Goal: Check status: Check status

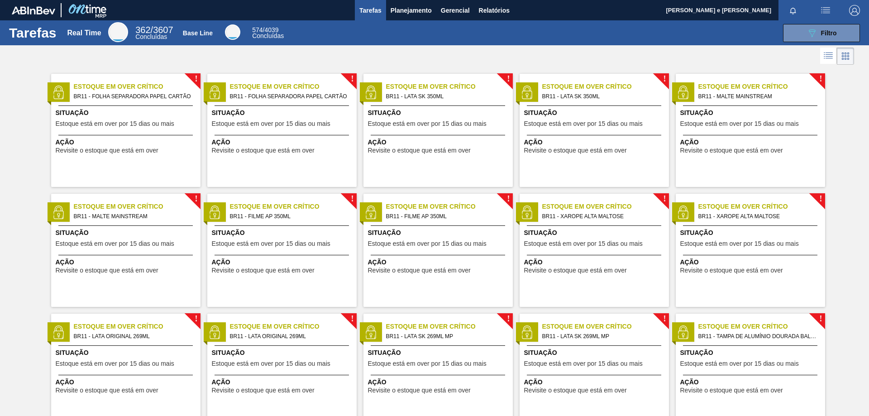
click at [277, 57] on div at bounding box center [434, 56] width 869 height 22
click at [502, 8] on span "Relatórios" at bounding box center [494, 10] width 31 height 11
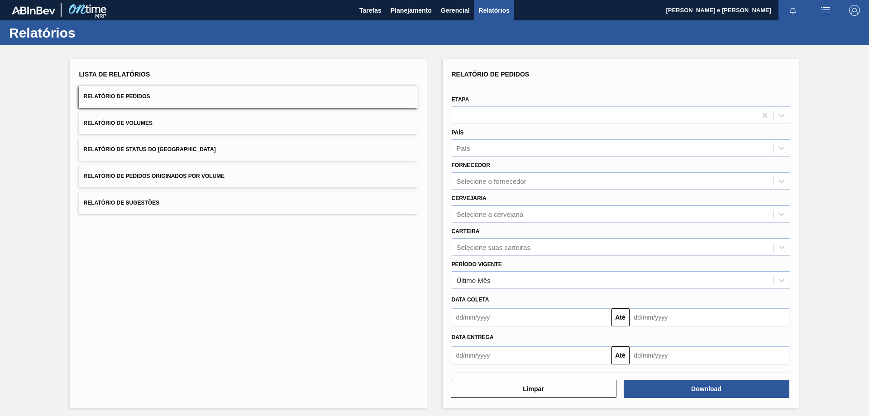
click at [151, 93] on button "Relatório de Pedidos" at bounding box center [248, 97] width 339 height 22
click at [495, 151] on div "País" at bounding box center [612, 148] width 321 height 13
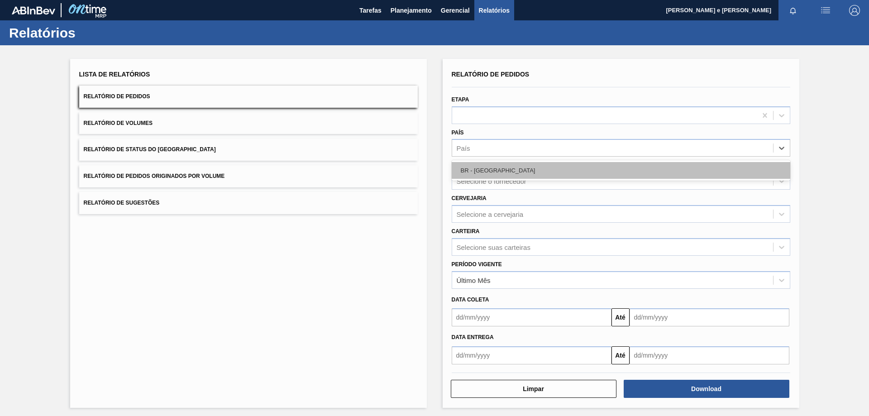
click at [491, 175] on div "BR - [GEOGRAPHIC_DATA]" at bounding box center [621, 170] width 339 height 17
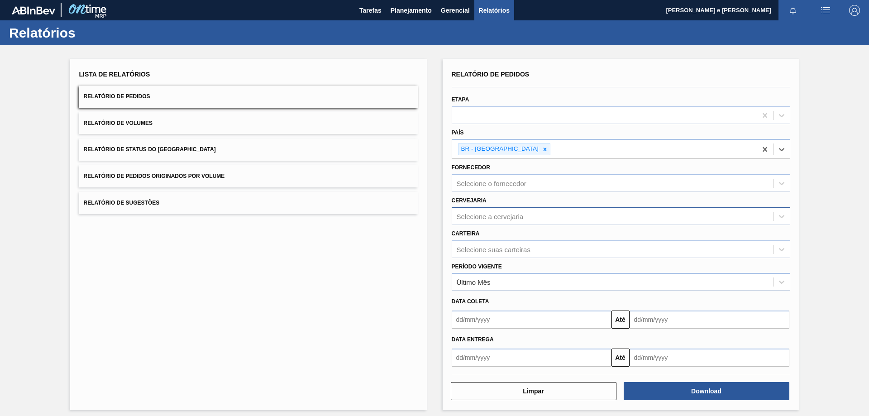
click at [496, 216] on div "Selecione a cervejaria" at bounding box center [490, 216] width 67 height 8
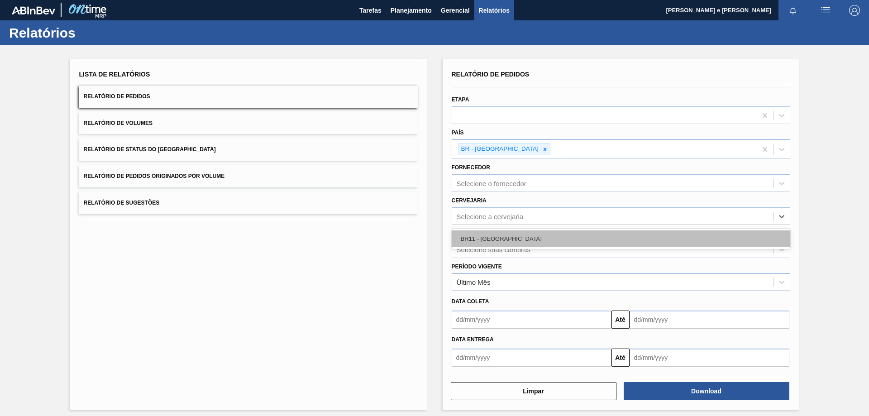
click at [490, 233] on div "BR11 - [GEOGRAPHIC_DATA]" at bounding box center [621, 238] width 339 height 17
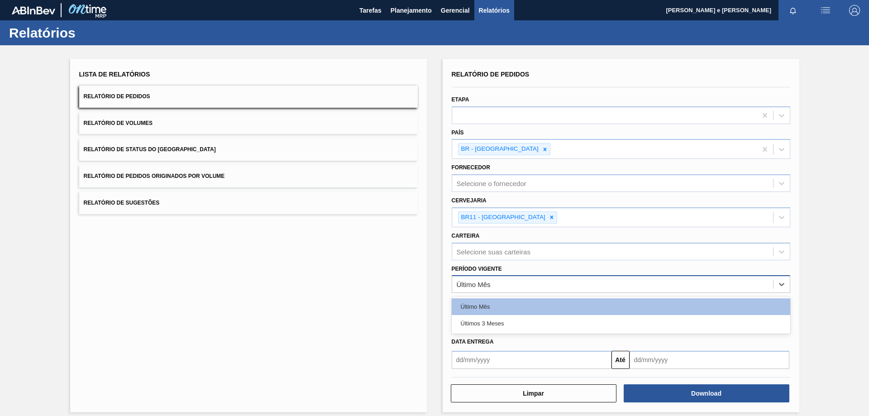
click at [485, 289] on div "Último Mês" at bounding box center [612, 284] width 321 height 13
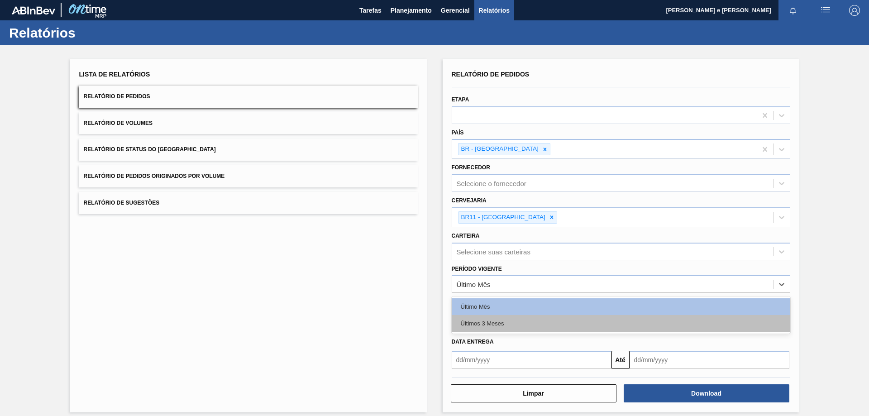
click at [472, 318] on div "Últimos 3 Meses" at bounding box center [621, 323] width 339 height 17
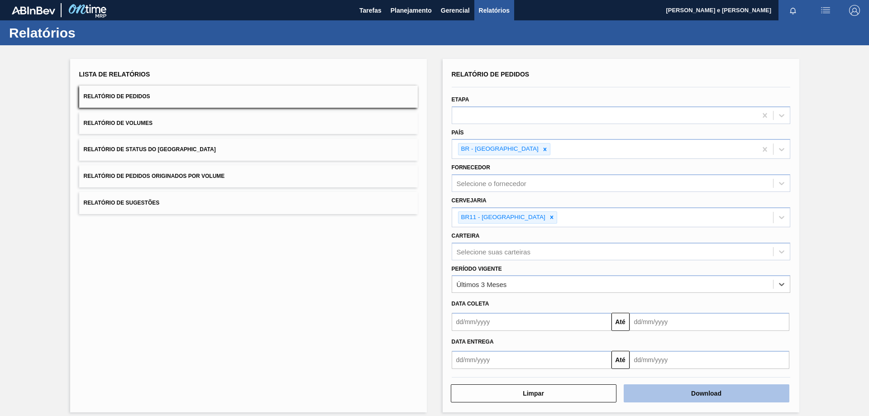
click at [680, 390] on button "Download" at bounding box center [707, 393] width 166 height 18
click at [639, 44] on div "Relatórios" at bounding box center [434, 32] width 869 height 25
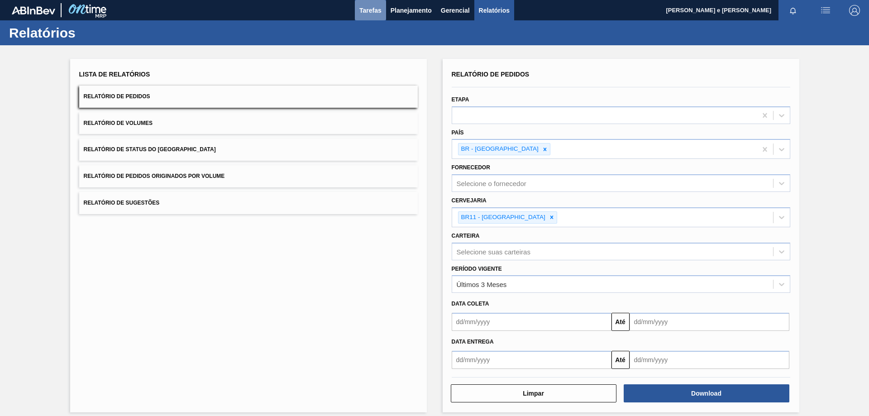
click at [375, 12] on span "Tarefas" at bounding box center [370, 10] width 22 height 11
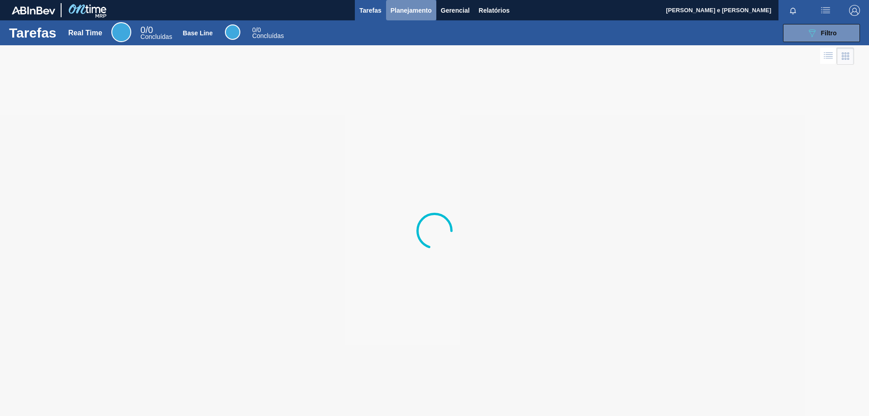
click at [396, 10] on span "Planejamento" at bounding box center [411, 10] width 41 height 11
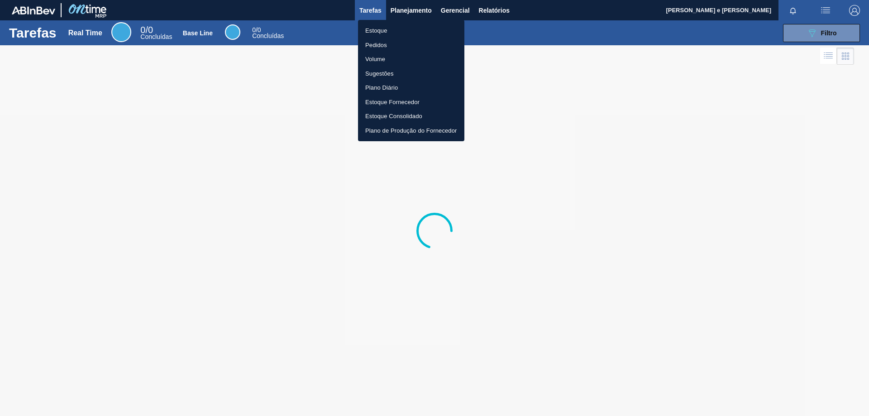
click at [377, 29] on li "Estoque" at bounding box center [411, 31] width 106 height 14
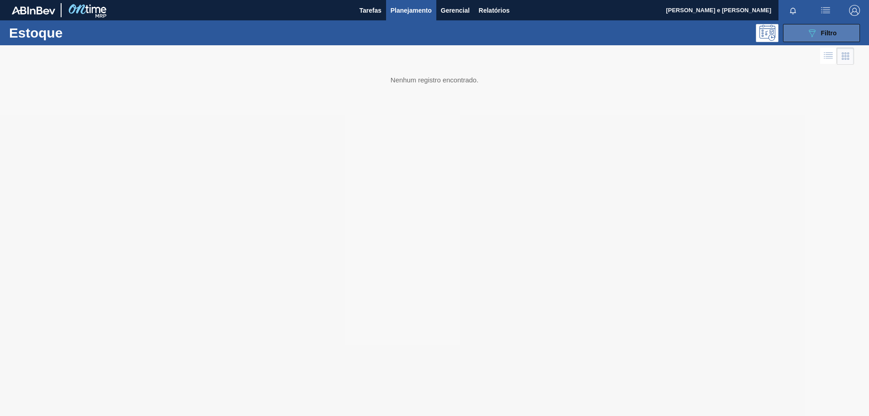
click at [824, 34] on span "Filtro" at bounding box center [829, 32] width 16 height 7
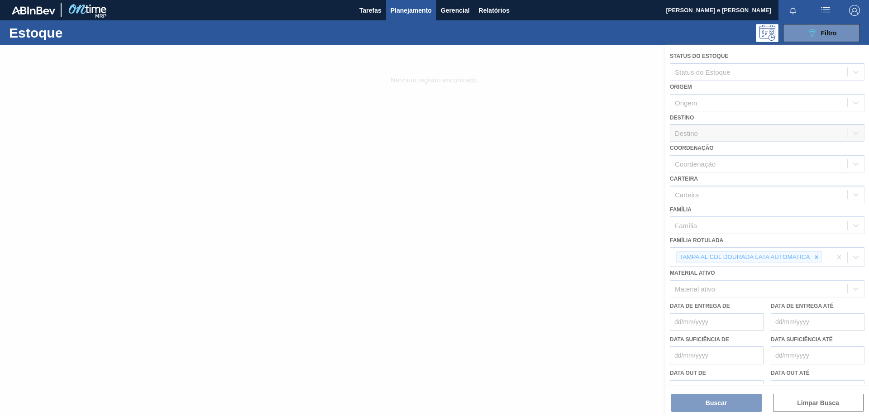
click at [815, 260] on div at bounding box center [434, 230] width 869 height 371
click at [816, 259] on div at bounding box center [434, 230] width 869 height 371
click at [821, 256] on div at bounding box center [434, 230] width 869 height 371
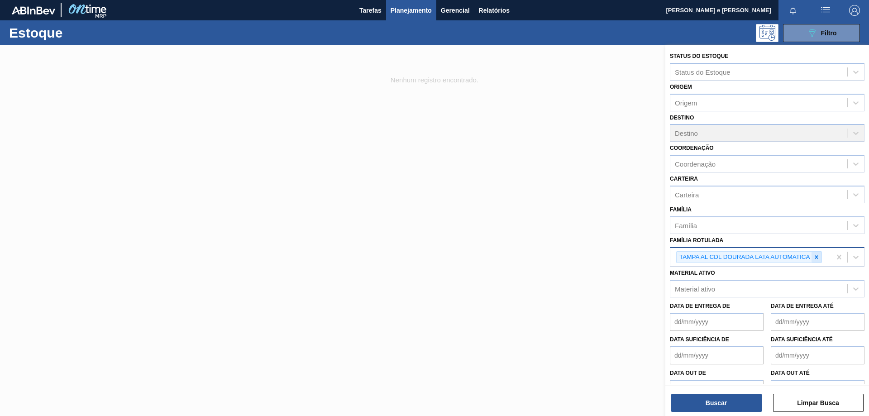
click at [816, 257] on icon at bounding box center [817, 257] width 6 height 6
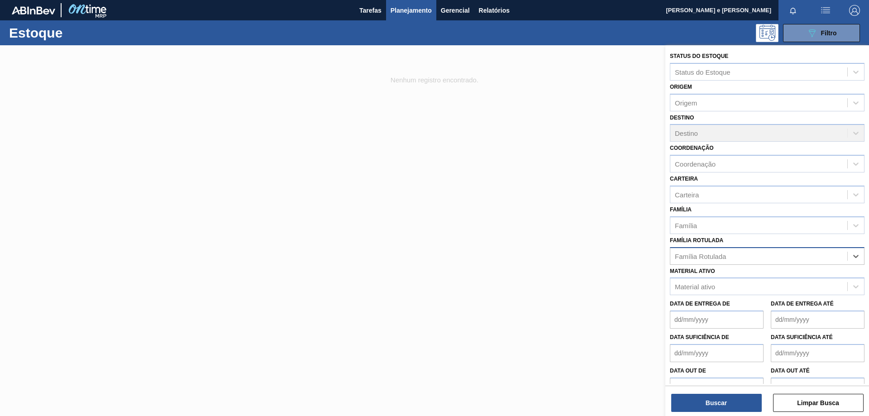
paste Rotulada "FILME C. 770X65 BC 350ML C12 429"
type Rotulada "FILME C. 770X65 BC 350ML C12 429"
click at [717, 259] on Rotulada "FILME C. 770X65 BC 350ML C12 429" at bounding box center [733, 256] width 116 height 8
click at [800, 258] on div "Família Rotulada" at bounding box center [759, 255] width 177 height 13
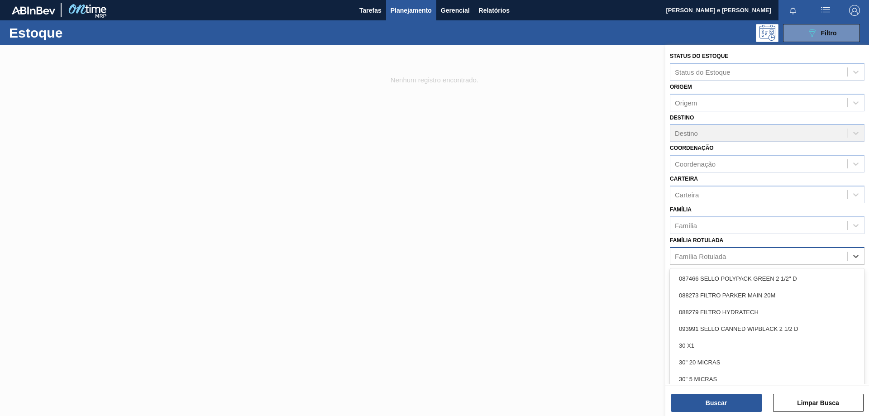
click at [734, 258] on div "Família Rotulada" at bounding box center [759, 255] width 177 height 13
paste Rotulada "FILME C. 770X65 BC 350ML C12 429"
type Rotulada "FILME C. 770X65 BC 350ML C12 429"
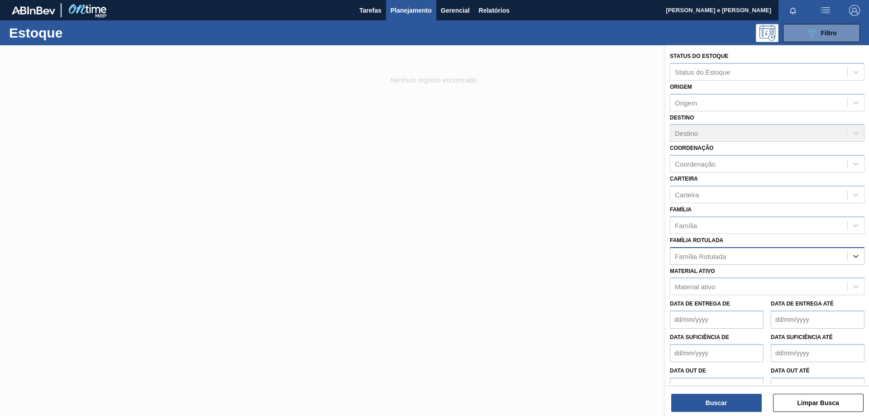
drag, startPoint x: 791, startPoint y: 258, endPoint x: 778, endPoint y: 255, distance: 13.4
click at [778, 255] on div "Família Rotulada" at bounding box center [759, 255] width 177 height 13
paste Rotulada "FILME C. 770X65 BC 350ML C12 429"
type Rotulada "FILME C. 770X65"
click at [412, 6] on span "Planejamento" at bounding box center [411, 10] width 41 height 11
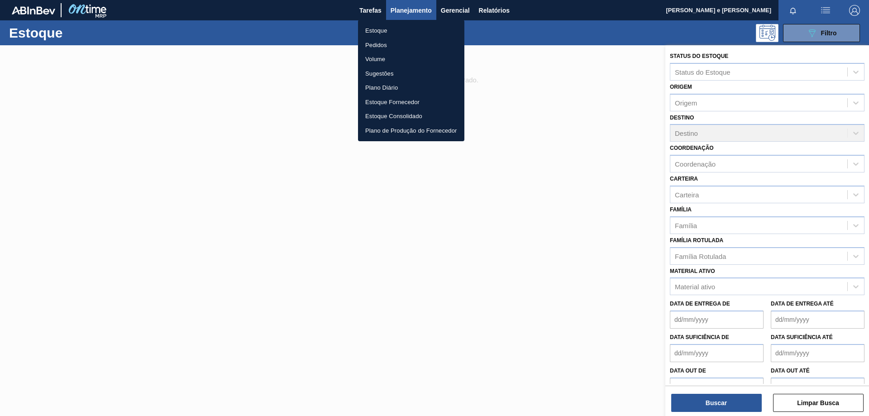
click at [372, 43] on li "Pedidos" at bounding box center [411, 45] width 106 height 14
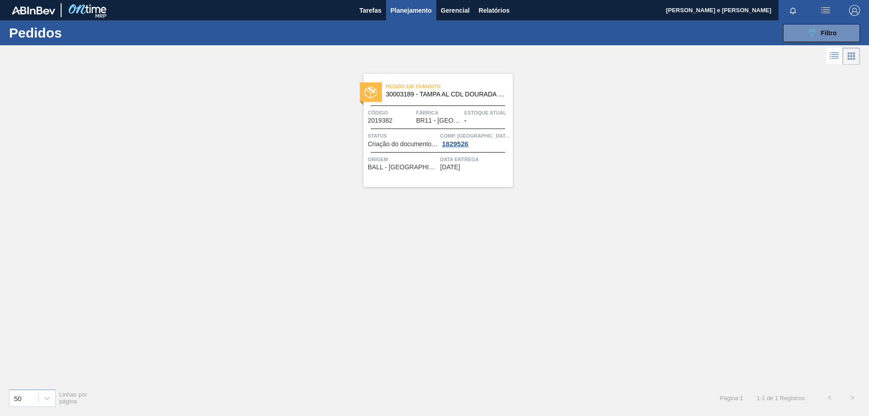
click at [574, 133] on div "Pedido em Trânsito 30003189 - TAMPA AL CDL DOURADA LATA AUTOMATICA Código 20193…" at bounding box center [434, 224] width 869 height 314
drag, startPoint x: 812, startPoint y: 34, endPoint x: 812, endPoint y: 45, distance: 11.3
click at [813, 34] on icon "089F7B8B-B2A5-4AFE-B5C0-19BA573D28AC" at bounding box center [812, 33] width 11 height 11
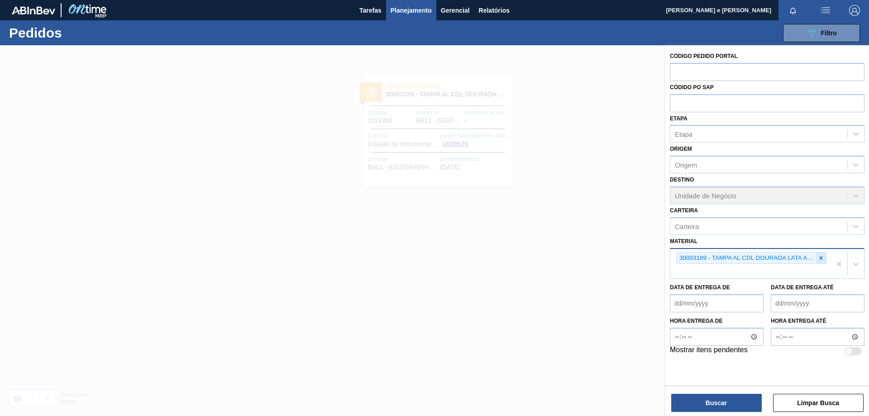
click at [820, 258] on icon at bounding box center [821, 258] width 6 height 6
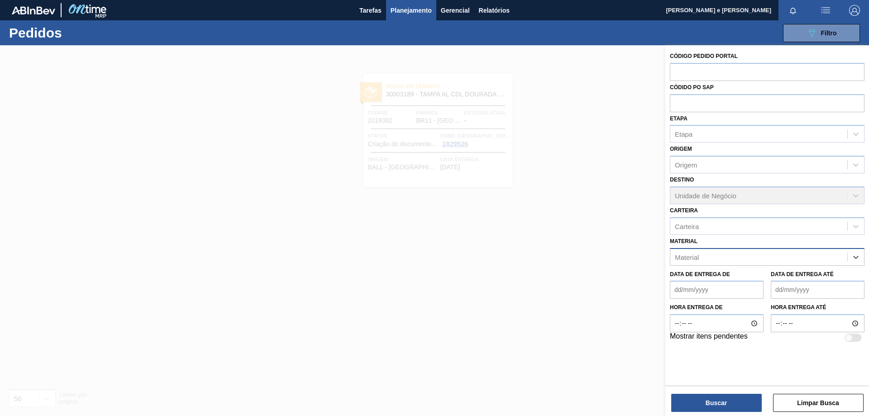
paste input "30012535"
type input "30012535"
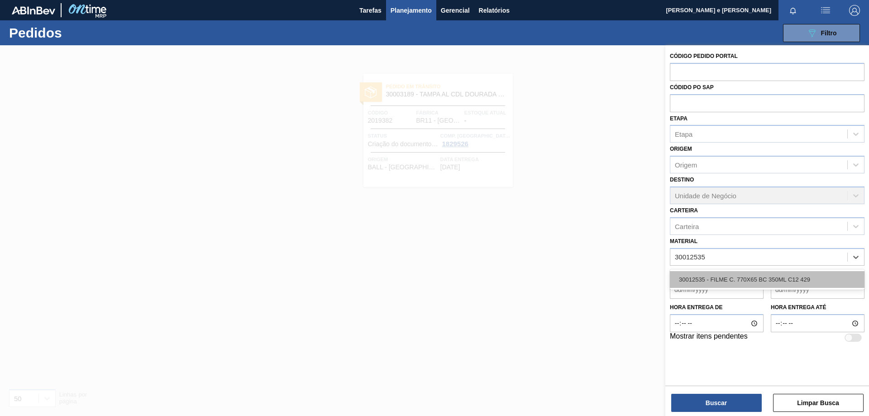
click at [697, 280] on div "30012535 - FILME C. 770X65 BC 350ML C12 429" at bounding box center [767, 279] width 195 height 17
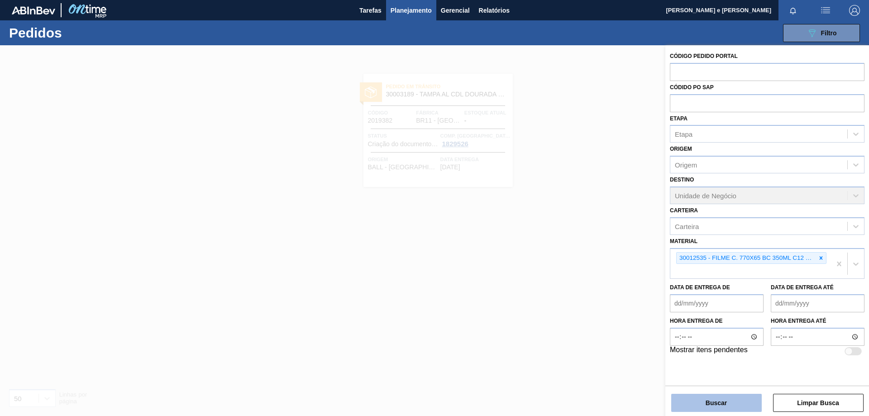
click at [706, 398] on button "Buscar" at bounding box center [716, 403] width 91 height 18
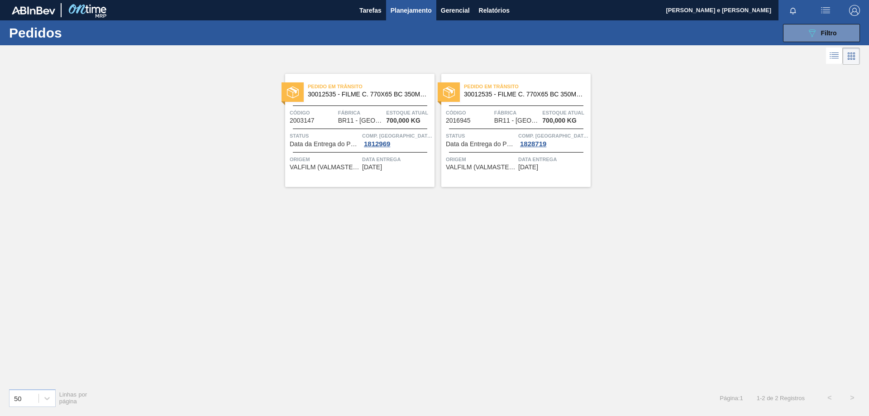
click at [618, 272] on div "Pedido em Trânsito 30012535 - FILME C. 770X65 BC 350ML C12 429 Código 2003147 F…" at bounding box center [434, 224] width 869 height 314
click at [368, 100] on div "Pedido em Trânsito 30012535 - FILME C. 770X65 BC 350ML C12 429" at bounding box center [359, 91] width 149 height 20
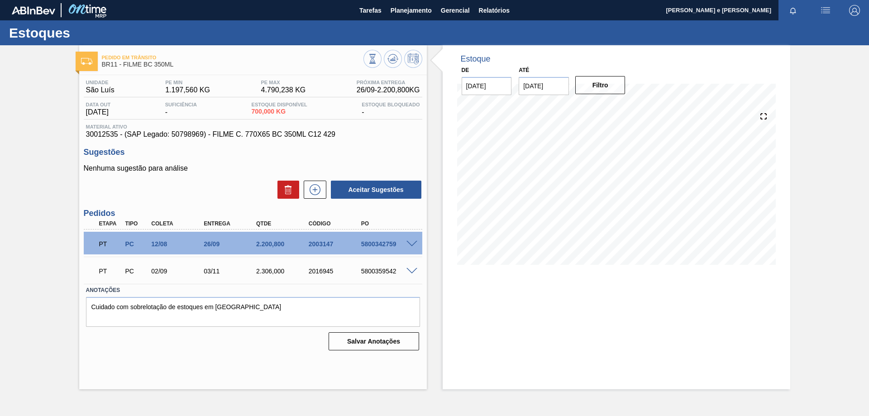
click at [471, 340] on div "Estoque De [DATE] Até [DATE] Filtro 26/09 Projeção de Estoque 2,900.8 [DOMAIN_N…" at bounding box center [617, 217] width 348 height 344
click at [408, 23] on div "Estoques" at bounding box center [434, 32] width 869 height 25
click at [407, 13] on span "Planejamento" at bounding box center [411, 10] width 41 height 11
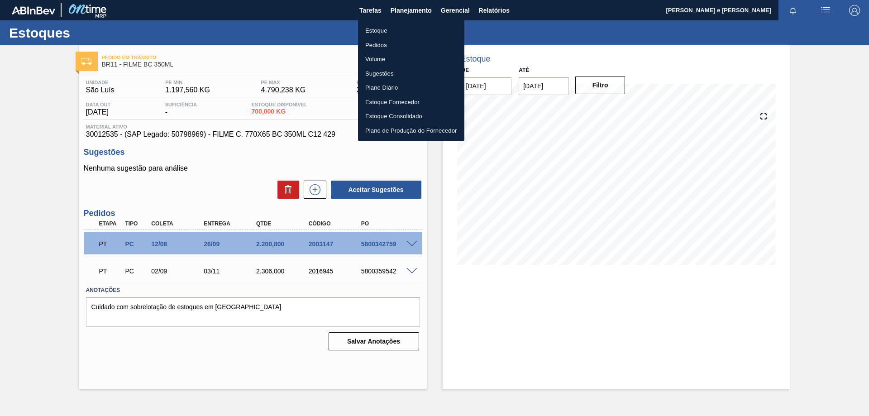
click at [375, 43] on li "Pedidos" at bounding box center [411, 45] width 106 height 14
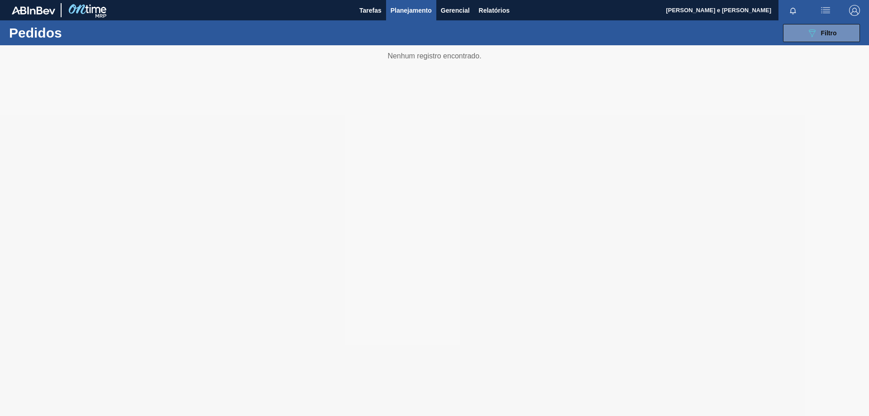
click at [410, 7] on span "Planejamento" at bounding box center [411, 10] width 41 height 11
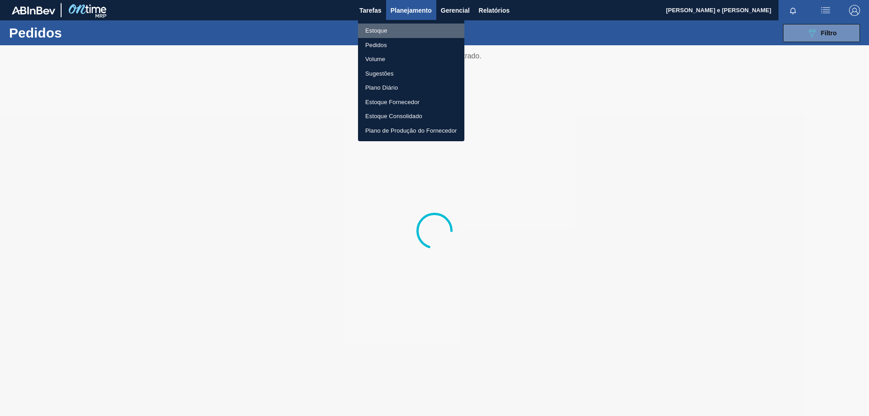
click at [374, 29] on li "Estoque" at bounding box center [411, 31] width 106 height 14
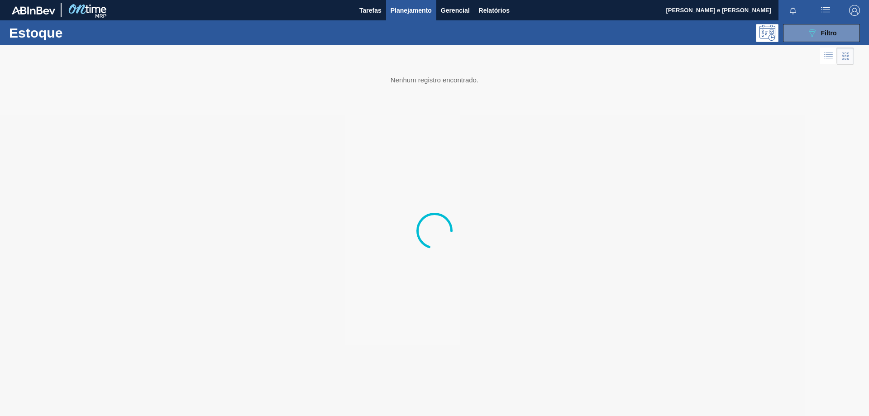
click at [398, 7] on span "Planejamento" at bounding box center [411, 10] width 41 height 11
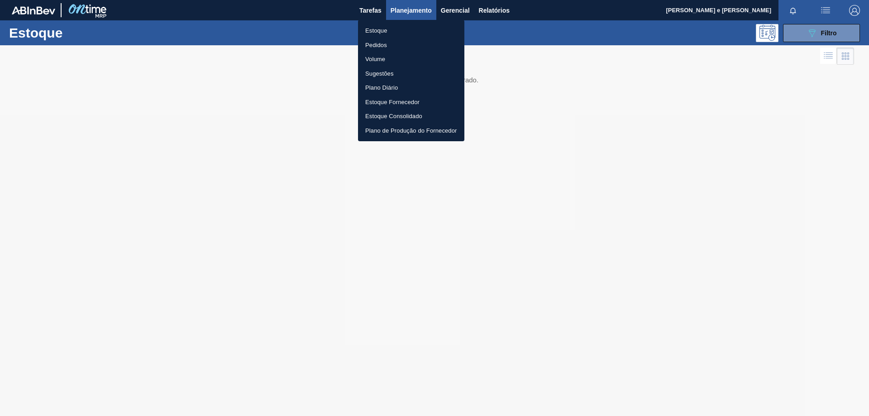
click at [381, 43] on li "Pedidos" at bounding box center [411, 45] width 106 height 14
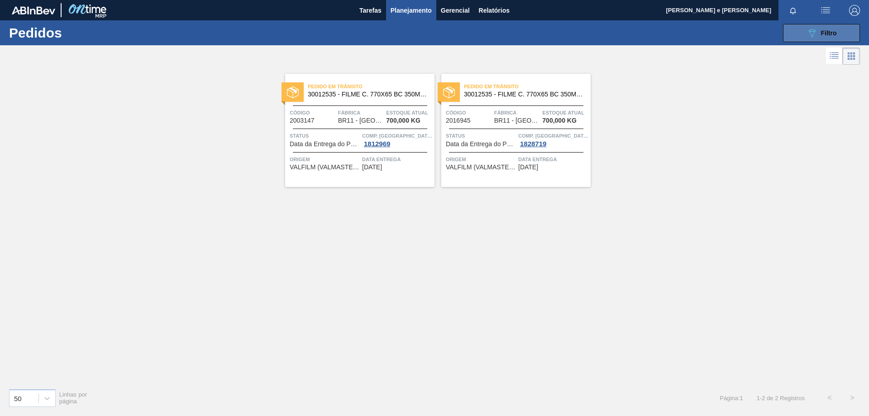
click at [820, 34] on div "089F7B8B-B2A5-4AFE-B5C0-19BA573D28AC Filtro" at bounding box center [822, 33] width 30 height 11
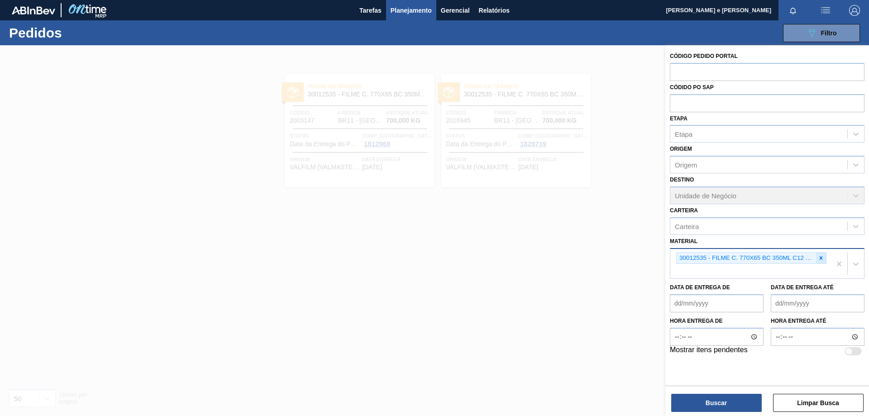
click at [822, 259] on icon at bounding box center [821, 257] width 3 height 3
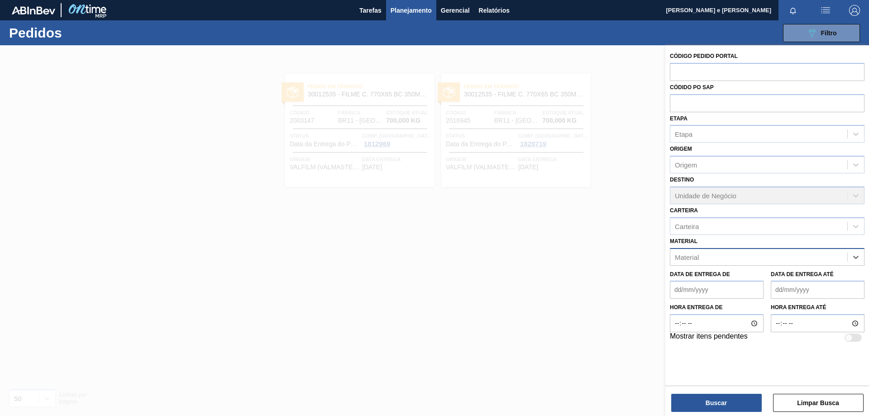
paste input "30033772"
type input "30033772"
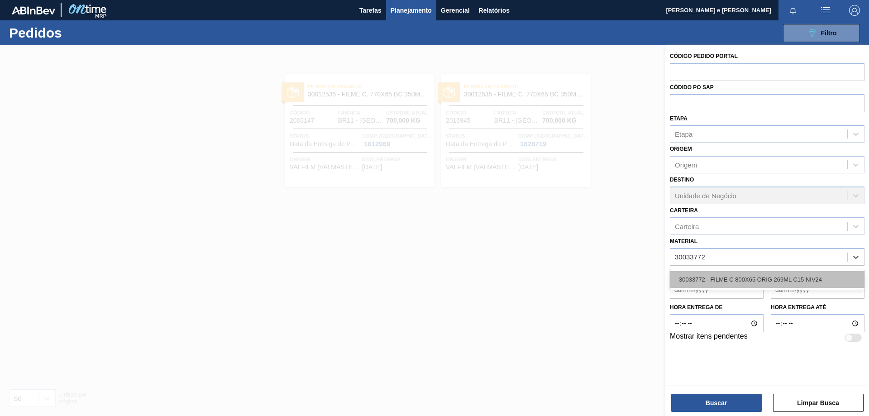
click at [697, 280] on div "30033772 - FILME C 800X65 ORIG 269ML C15 NIV24" at bounding box center [767, 279] width 195 height 17
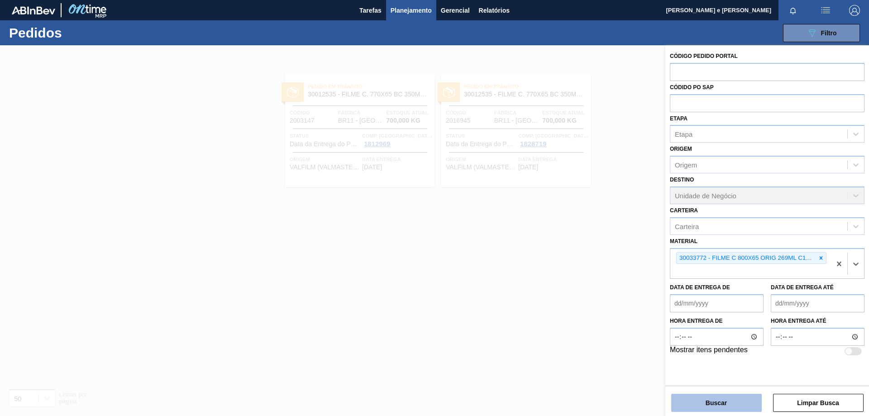
click at [699, 403] on button "Buscar" at bounding box center [716, 403] width 91 height 18
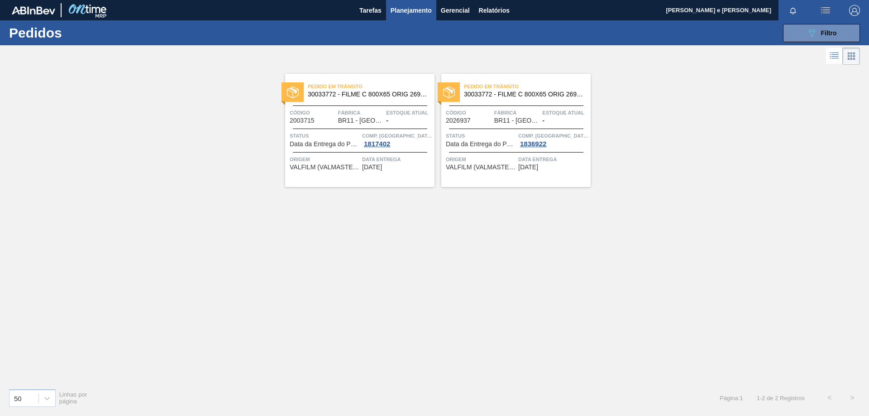
click at [435, 256] on div "Pedido em Trânsito 30033772 - FILME C 800X65 ORIG 269ML C15 NIV24 Código 200371…" at bounding box center [434, 224] width 869 height 314
click at [340, 104] on div "Pedido em Trânsito 30033772 - FILME C 800X65 ORIG 269ML C15 NIV24 Código 200371…" at bounding box center [359, 130] width 149 height 113
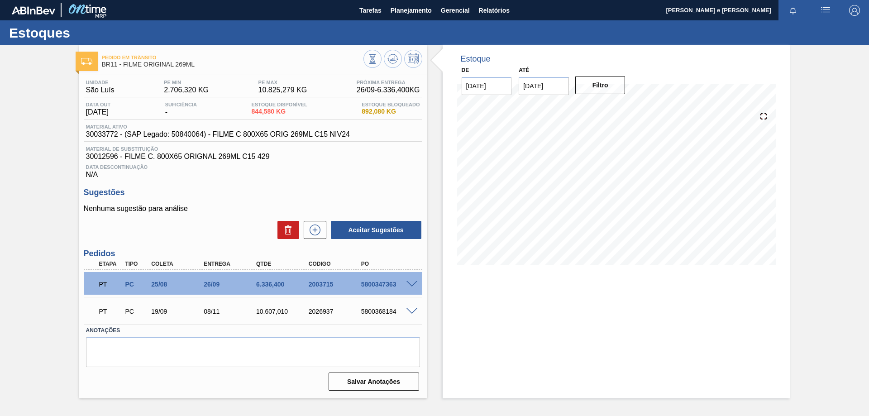
click at [545, 316] on div "Estoque De [DATE] Até [DATE] Filtro 28/09 Projeção de Estoque 7,180.98 [DOMAIN_…" at bounding box center [617, 221] width 348 height 353
click at [371, 8] on span "Tarefas" at bounding box center [370, 10] width 22 height 11
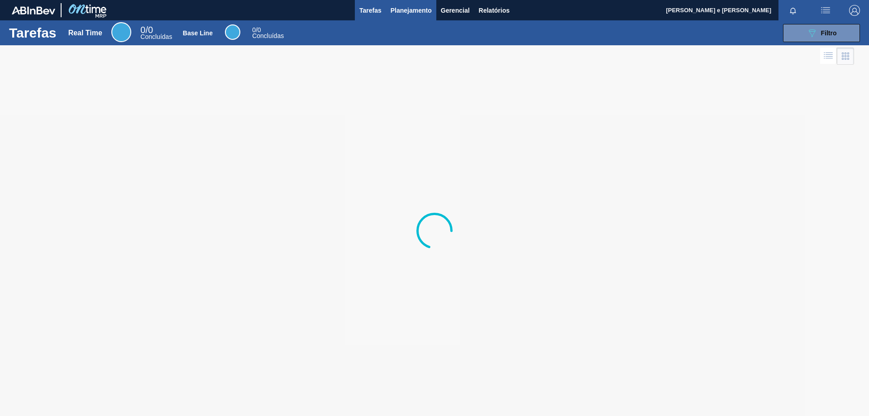
click at [417, 7] on span "Planejamento" at bounding box center [411, 10] width 41 height 11
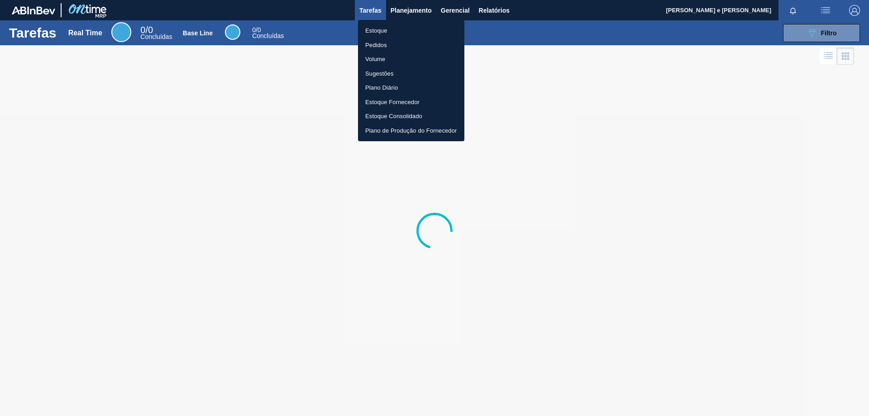
click at [381, 43] on li "Pedidos" at bounding box center [411, 45] width 106 height 14
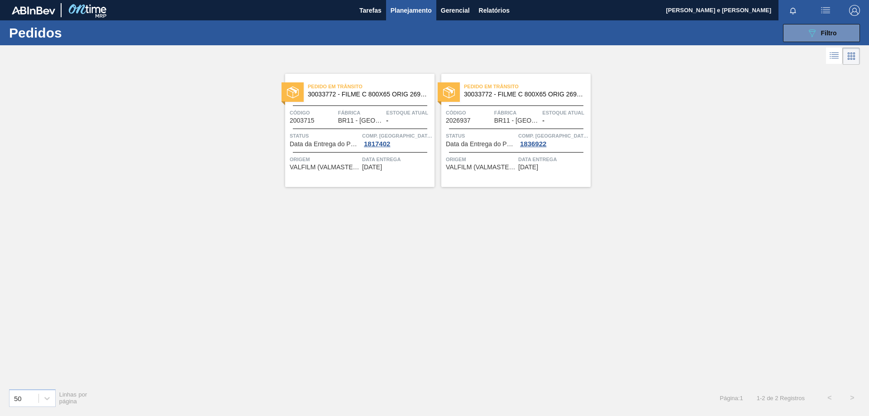
click at [380, 108] on div "Pedido em Trânsito 30033772 - FILME C 800X65 ORIG 269ML C15 NIV24 Código 200371…" at bounding box center [359, 130] width 149 height 113
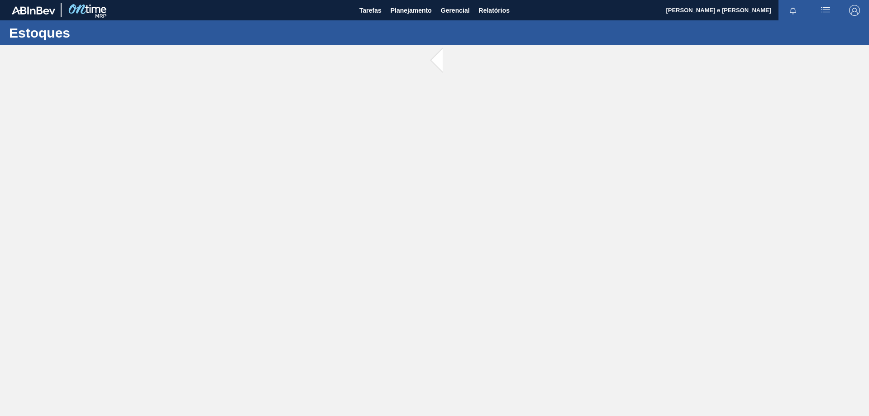
click at [489, 53] on main "Tarefas Planejamento Gerencial Relatórios Gleyciane [PERSON_NAME] e [PERSON_NAM…" at bounding box center [434, 208] width 869 height 416
click at [405, 15] on span "Planejamento" at bounding box center [411, 10] width 41 height 11
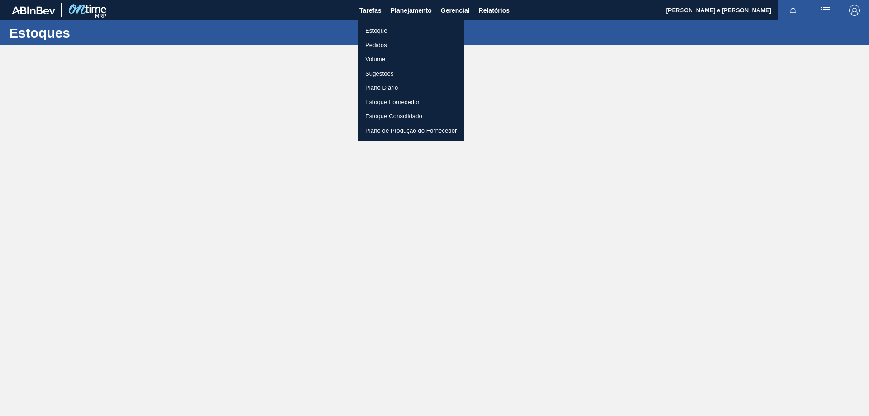
click at [374, 44] on li "Pedidos" at bounding box center [411, 45] width 106 height 14
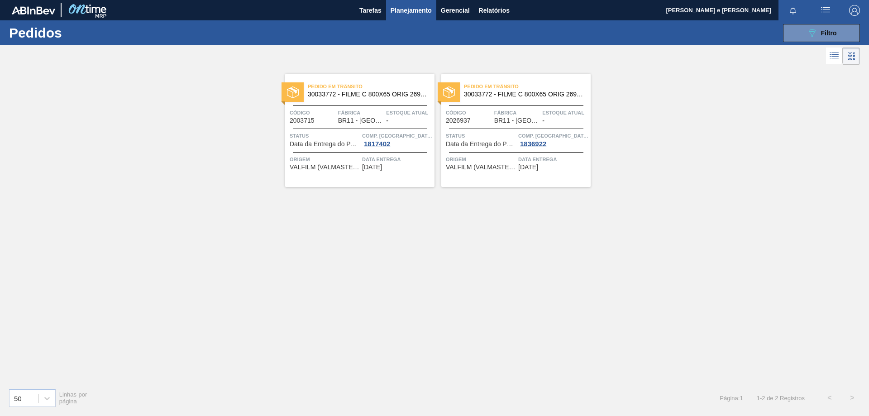
click at [328, 122] on div "Código 2003715" at bounding box center [313, 116] width 46 height 16
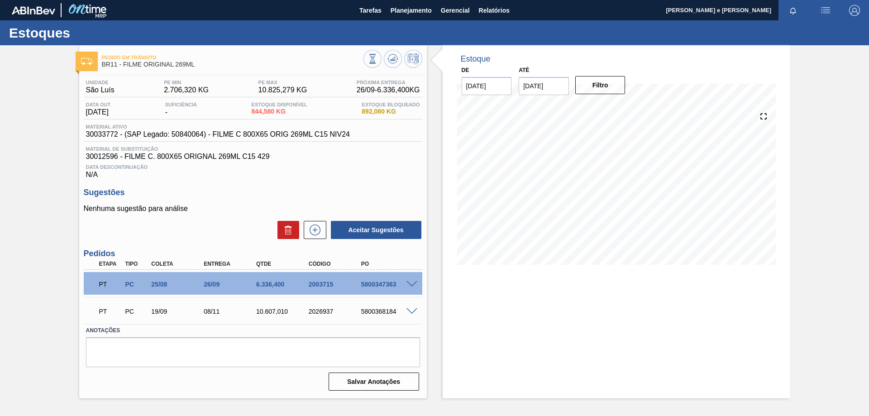
click at [583, 59] on div at bounding box center [670, 59] width 217 height 10
click at [612, 312] on div "Estoque De [DATE] Até [DATE] Filtro 27/09 Projeção de Estoque 7,180.98 [DOMAIN_…" at bounding box center [617, 221] width 348 height 353
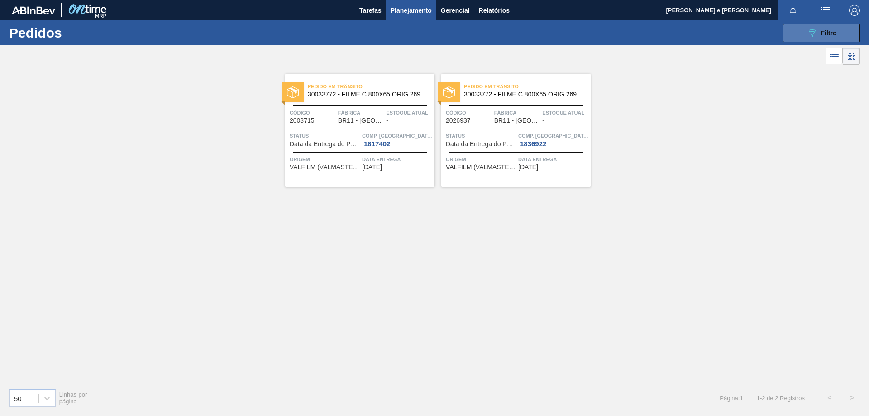
click at [807, 32] on icon "089F7B8B-B2A5-4AFE-B5C0-19BA573D28AC" at bounding box center [812, 33] width 11 height 11
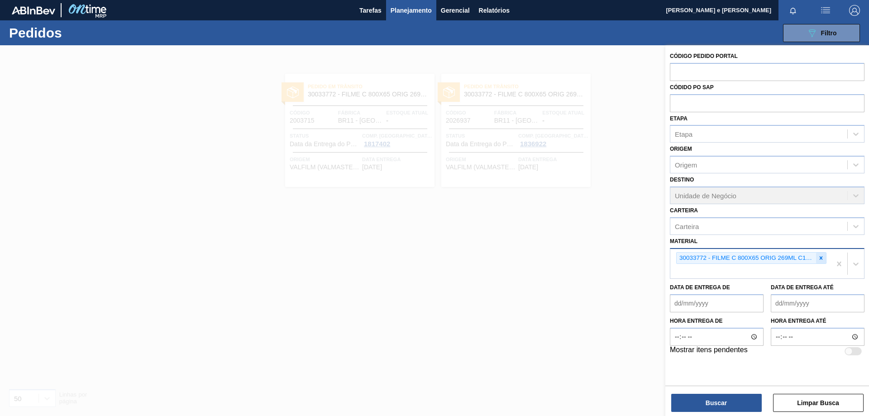
click at [819, 259] on icon at bounding box center [821, 258] width 6 height 6
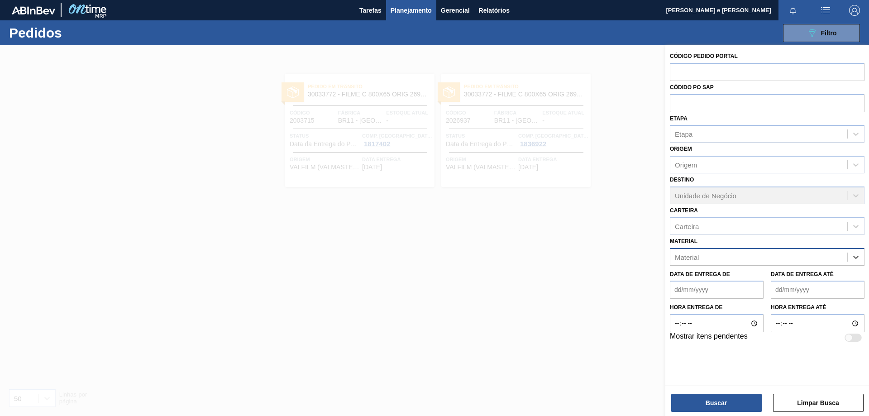
click at [757, 263] on div "Material" at bounding box center [759, 256] width 177 height 13
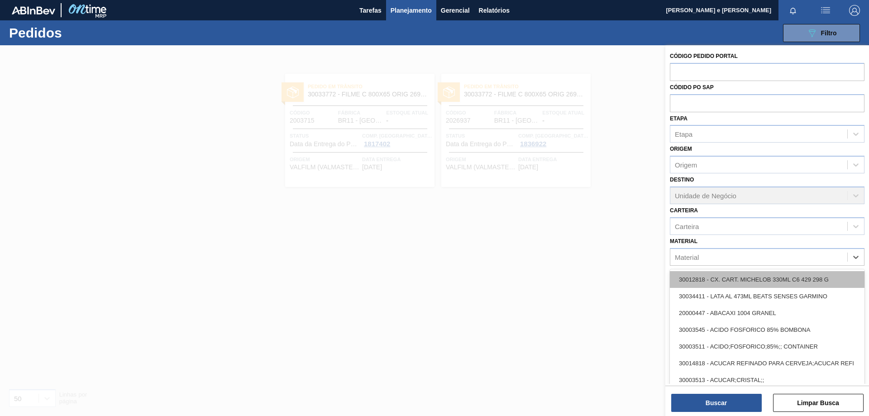
paste input "30012575"
type input "30012575"
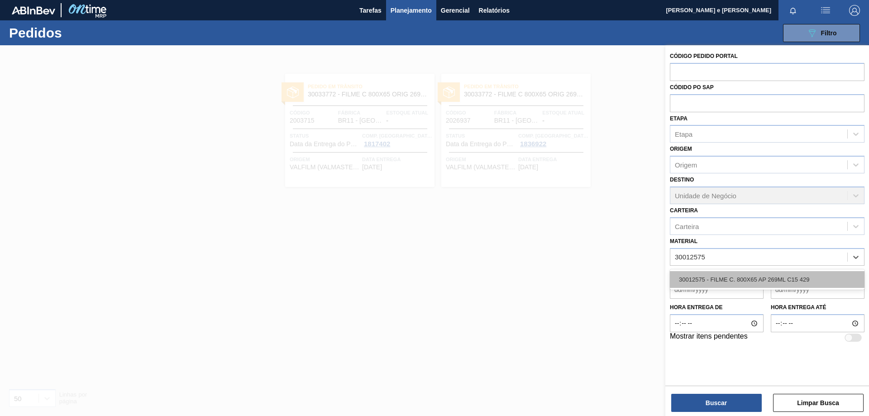
click at [708, 275] on div "30012575 - FILME C. 800X65 AP 269ML C15 429" at bounding box center [767, 279] width 195 height 17
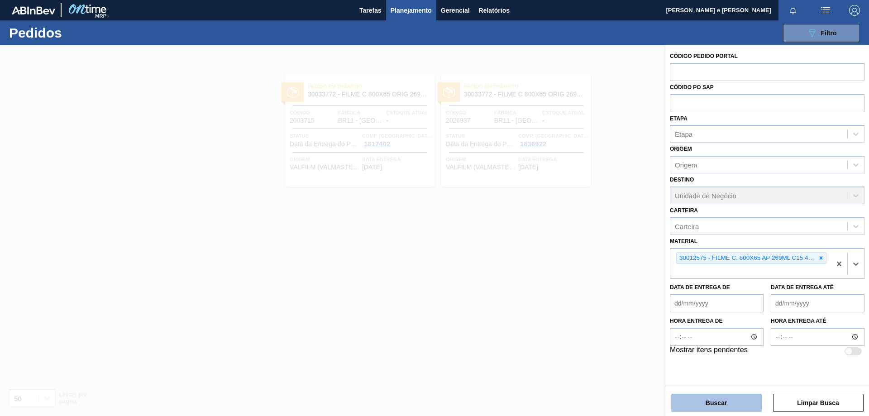
click at [719, 402] on button "Buscar" at bounding box center [716, 403] width 91 height 18
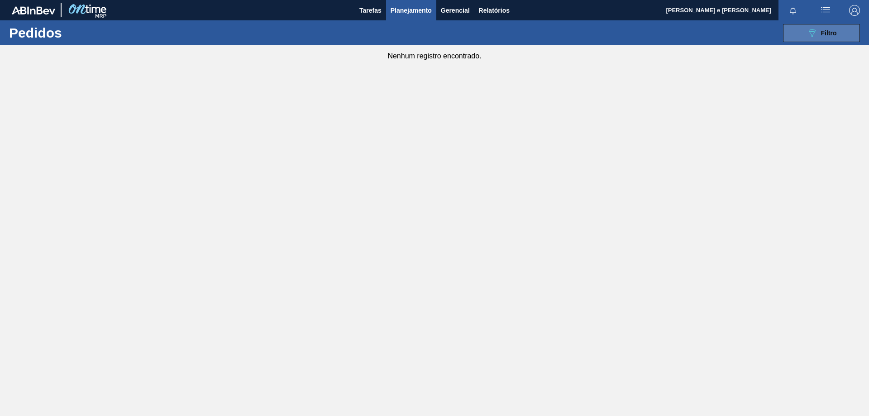
click at [823, 34] on span "Filtro" at bounding box center [829, 32] width 16 height 7
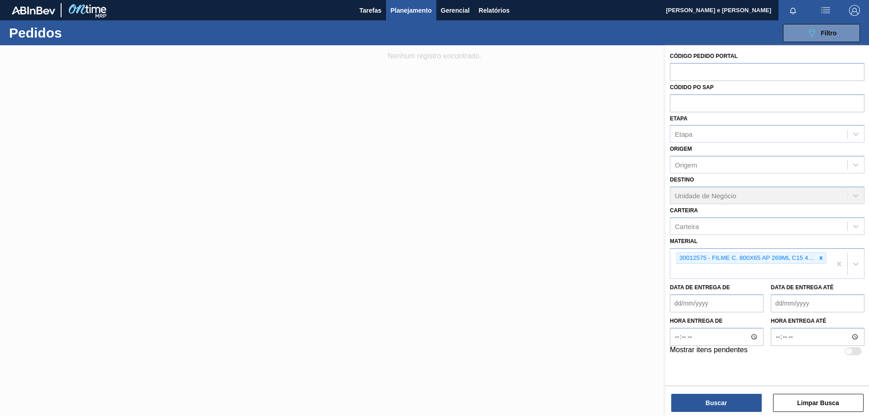
click at [353, 51] on div at bounding box center [434, 253] width 869 height 416
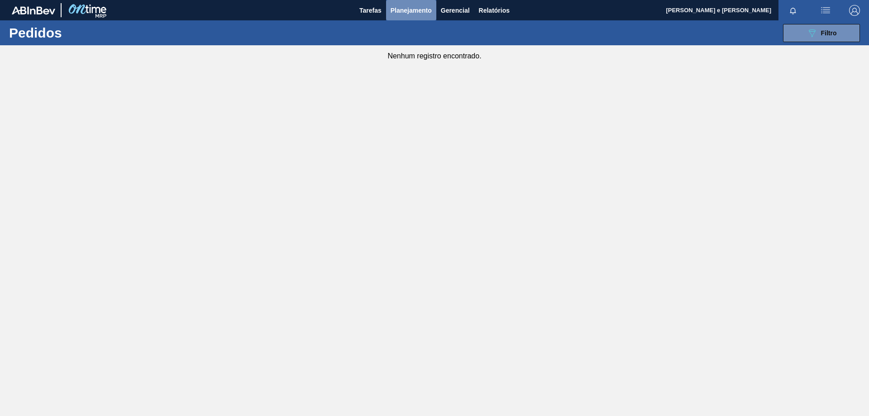
click at [419, 9] on span "Planejamento" at bounding box center [411, 10] width 41 height 11
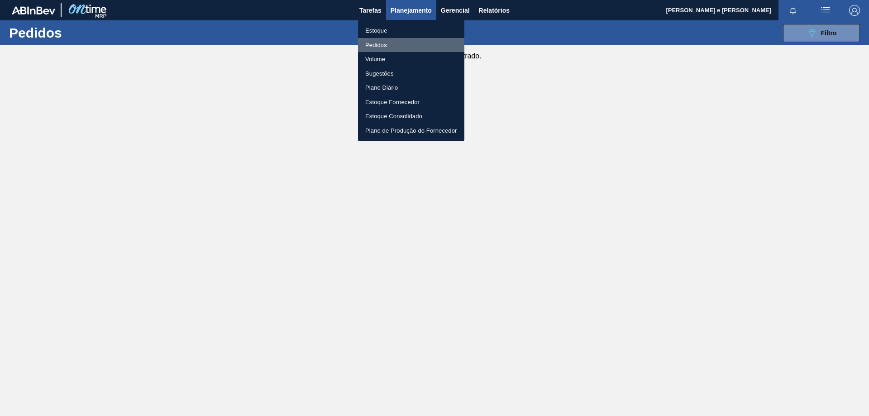
click at [372, 40] on li "Pedidos" at bounding box center [411, 45] width 106 height 14
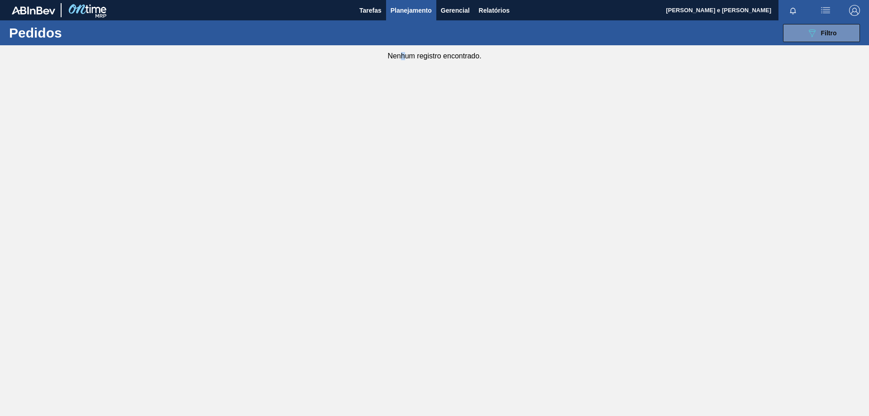
drag, startPoint x: 403, startPoint y: 265, endPoint x: 421, endPoint y: 219, distance: 49.4
click at [406, 272] on main "Tarefas Planejamento Gerencial Relatórios Gleyciane [PERSON_NAME] e [PERSON_NAM…" at bounding box center [434, 208] width 869 height 416
click at [364, 15] on span "Tarefas" at bounding box center [370, 10] width 22 height 11
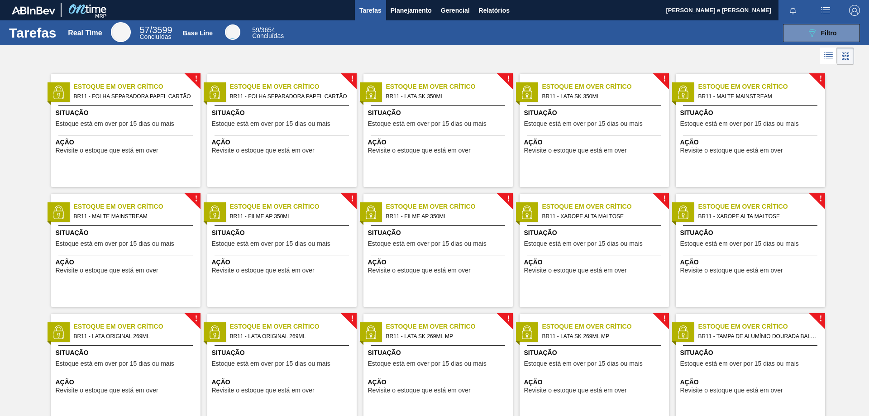
click at [365, 43] on div "Tarefas Real Time 57 / 3599 Concluídas Base Line 59 / 3654 Concluídas 089F7B8B-…" at bounding box center [434, 32] width 869 height 25
click at [836, 29] on button "089F7B8B-B2A5-4AFE-B5C0-19BA573D28AC Filtro" at bounding box center [821, 33] width 77 height 18
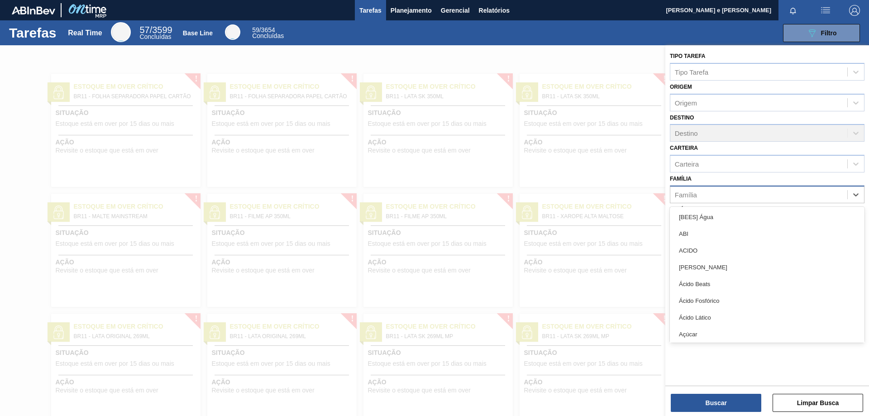
click at [688, 189] on div "Família" at bounding box center [759, 194] width 177 height 13
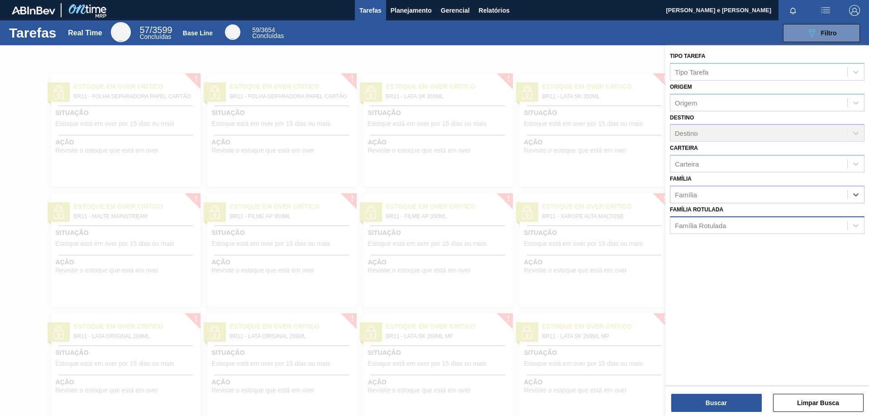
click at [700, 225] on div "Família Rotulada" at bounding box center [700, 225] width 51 height 8
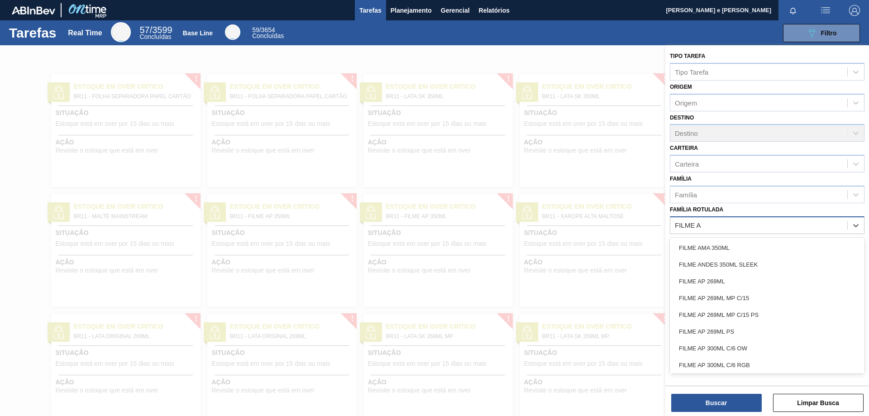
type Rotulada "FILME AP"
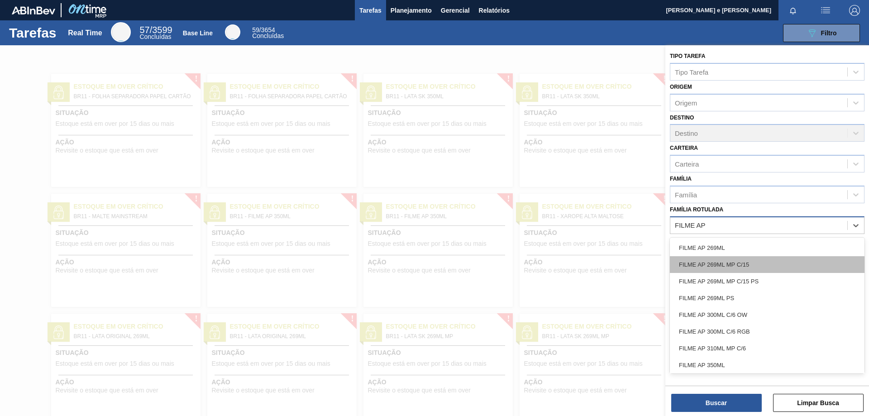
click at [726, 259] on div "FILME AP 269ML MP C/15" at bounding box center [767, 264] width 195 height 17
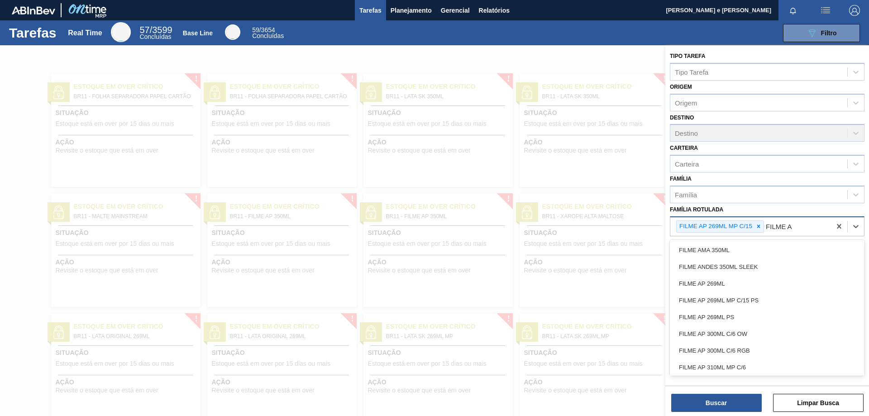
type Rotulada "FILME AP"
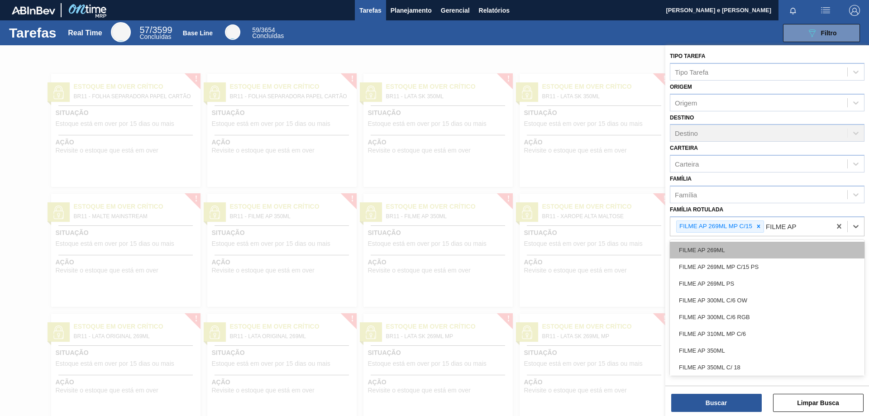
click at [710, 246] on div "FILME AP 269ML" at bounding box center [767, 250] width 195 height 17
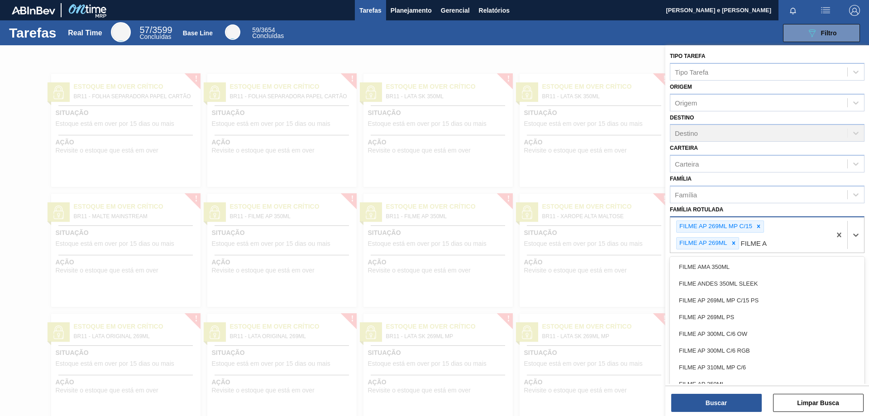
type Rotulada "FILME AP"
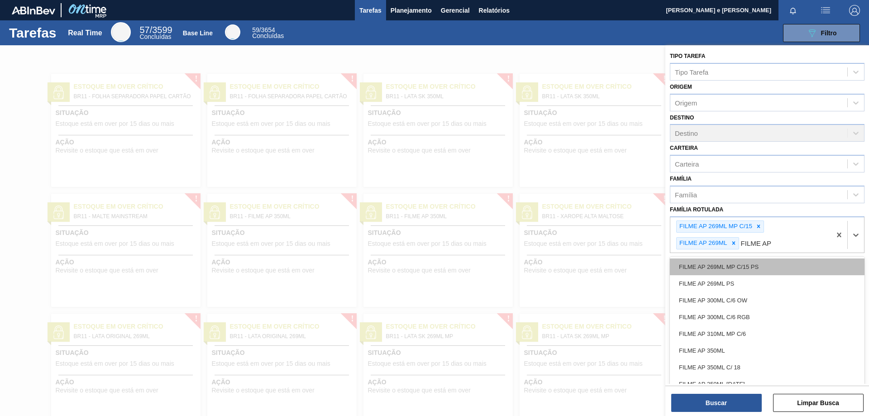
click at [747, 271] on div "FILME AP 269ML MP C/15 PS" at bounding box center [767, 267] width 195 height 17
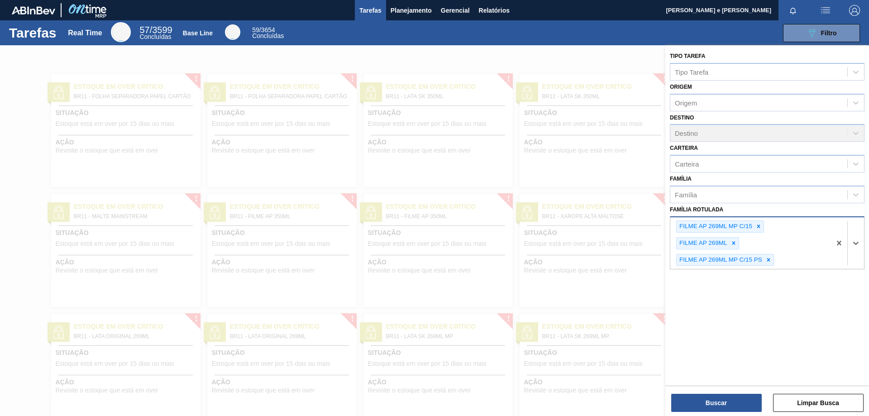
click at [788, 261] on div "FILME AP 269ML MP C/15 FILME AP 269ML FILME AP 269ML MP C/15 PS" at bounding box center [751, 243] width 161 height 52
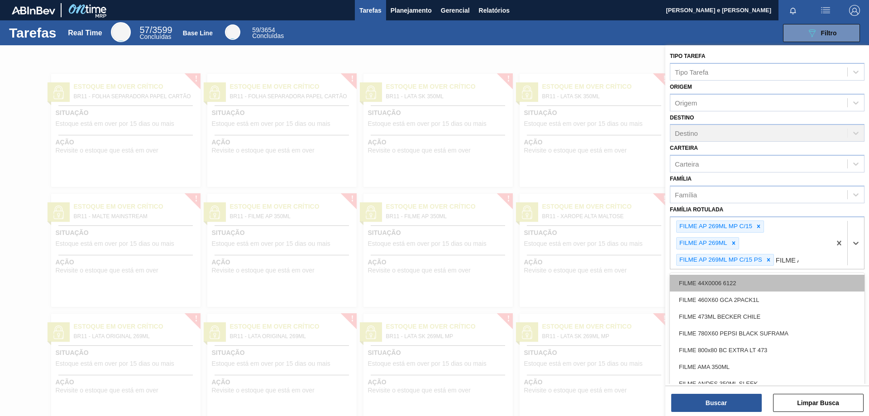
type Rotulada "FILME AP"
click at [717, 281] on div "FILME AP 269ML PS" at bounding box center [767, 283] width 195 height 17
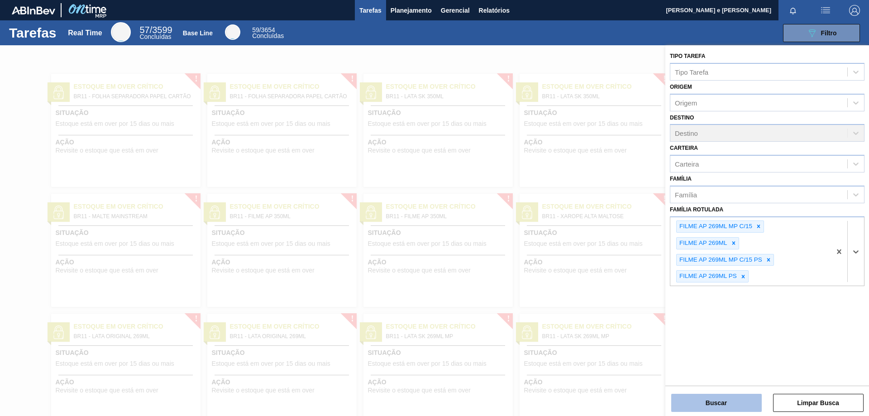
click at [725, 405] on button "Buscar" at bounding box center [716, 403] width 91 height 18
